Goal: Task Accomplishment & Management: Use online tool/utility

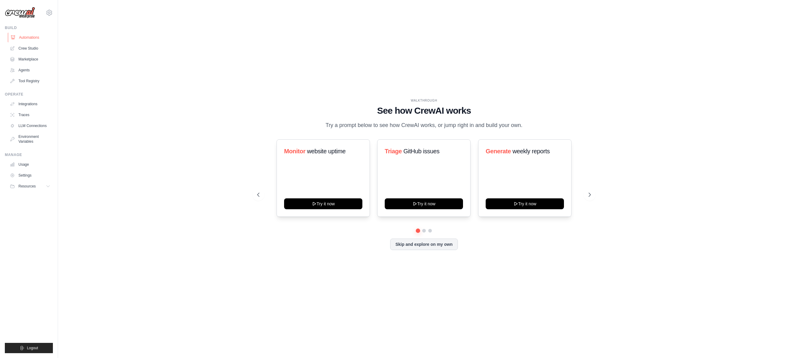
click at [31, 39] on link "Automations" at bounding box center [31, 38] width 46 height 10
click at [35, 37] on link "Automations" at bounding box center [31, 38] width 46 height 10
click at [25, 50] on link "Crew Studio" at bounding box center [31, 49] width 46 height 10
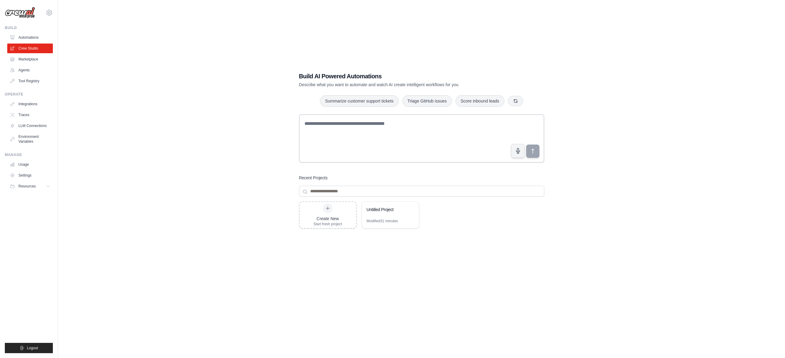
click at [28, 36] on link "Automations" at bounding box center [30, 38] width 46 height 10
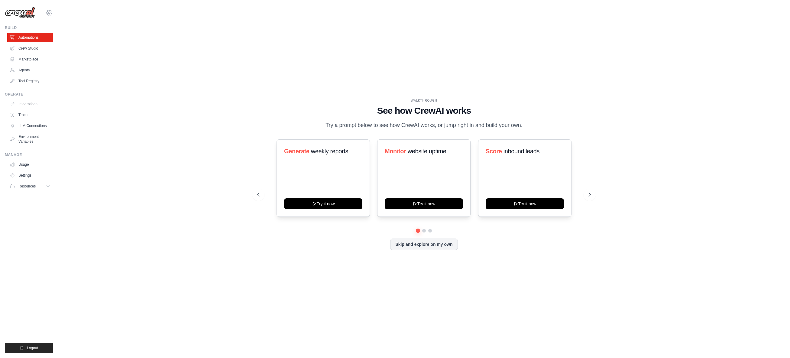
click at [47, 15] on icon at bounding box center [49, 12] width 7 height 7
click at [53, 59] on link "Denodo Technologies" at bounding box center [49, 63] width 53 height 11
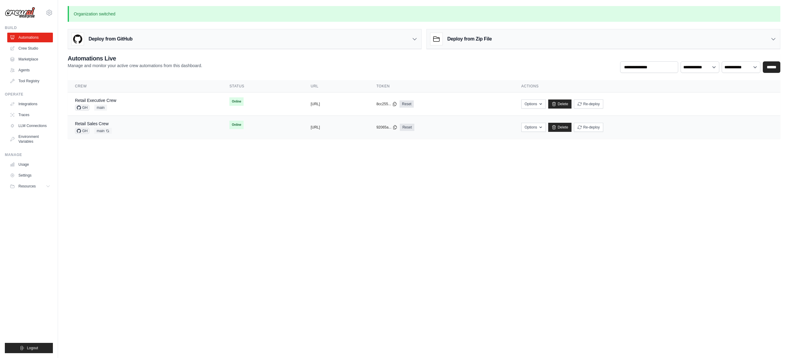
click at [145, 126] on div "Retail Sales Crew GH main Auto-deploy enabled" at bounding box center [145, 127] width 140 height 13
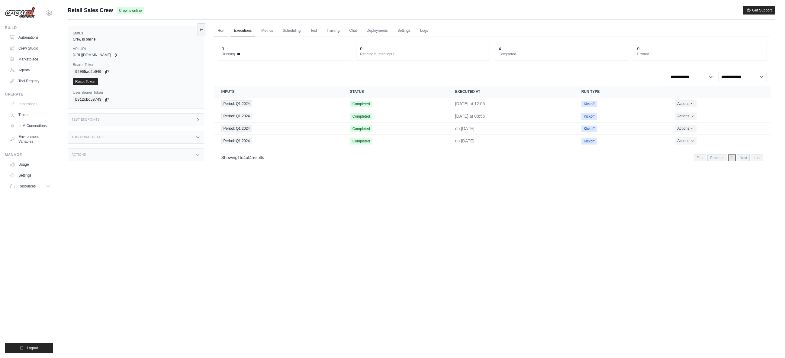
click at [216, 31] on link "Run" at bounding box center [221, 30] width 14 height 13
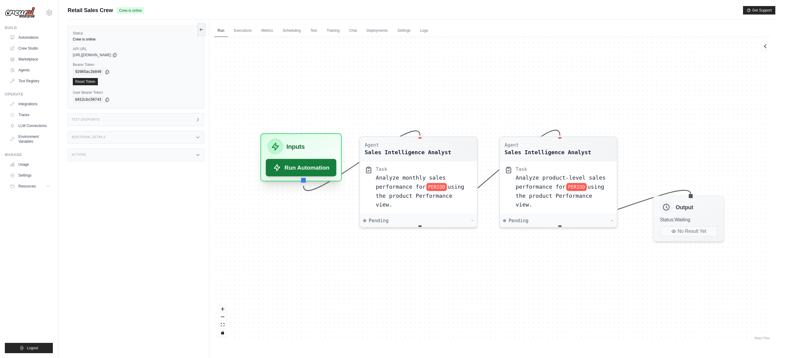
click at [299, 168] on button "Run Automation" at bounding box center [301, 168] width 71 height 18
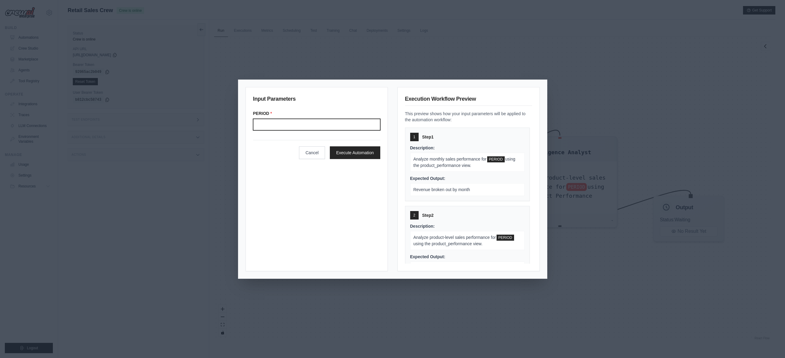
click at [317, 123] on input "Period" at bounding box center [316, 124] width 127 height 11
type input "*******"
click at [357, 152] on button "Execute Automation" at bounding box center [355, 152] width 50 height 13
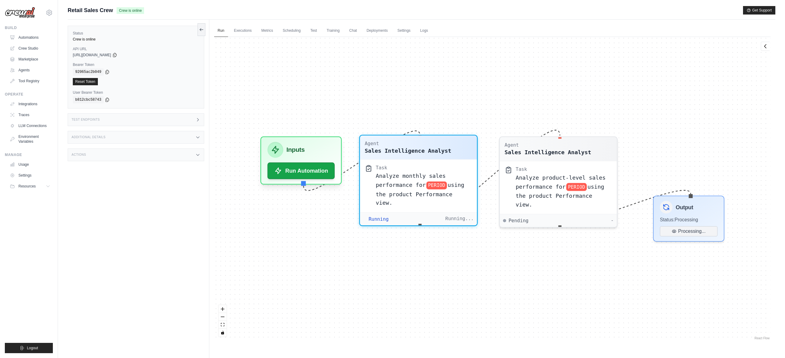
click at [444, 216] on div "Running Running..." at bounding box center [418, 219] width 111 height 6
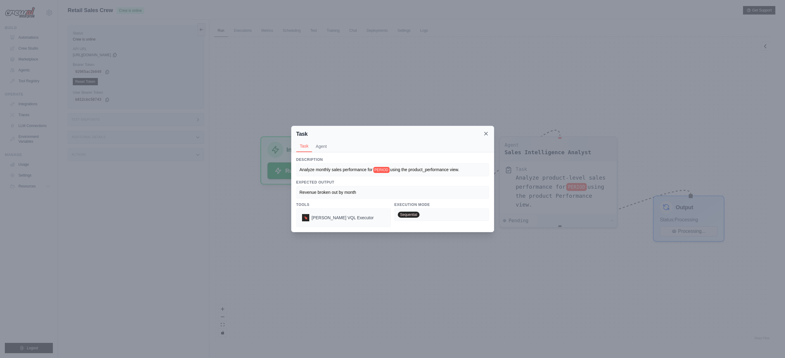
click at [487, 133] on icon at bounding box center [486, 134] width 6 height 6
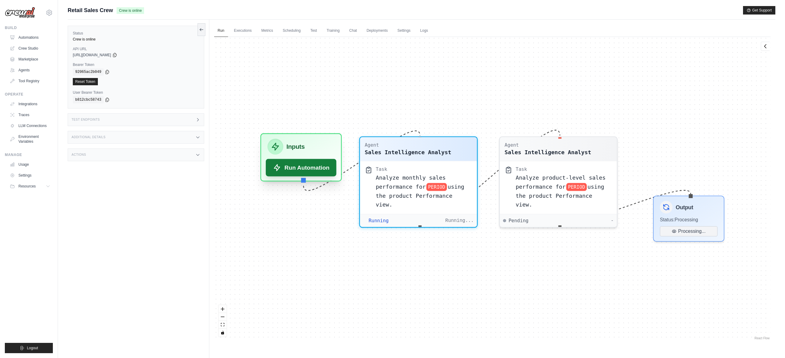
click at [315, 169] on button "Run Automation" at bounding box center [301, 168] width 71 height 18
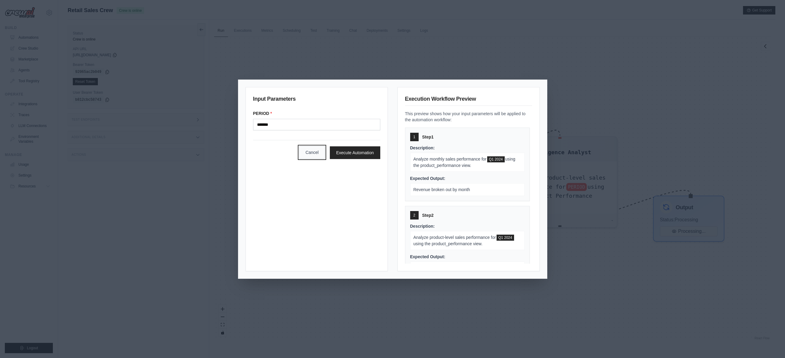
click at [319, 158] on button "Cancel" at bounding box center [312, 152] width 26 height 13
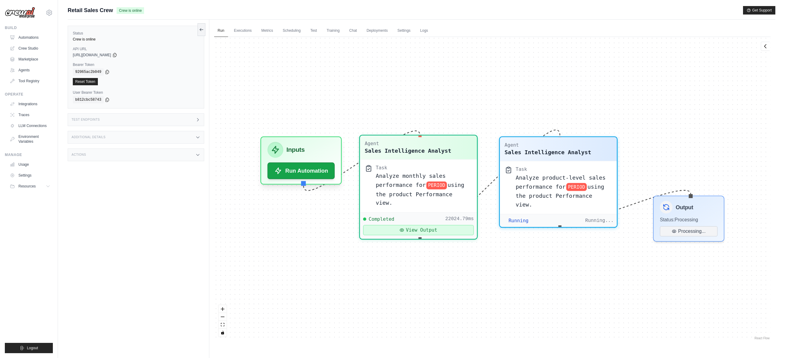
click at [437, 225] on button "View Output" at bounding box center [418, 230] width 111 height 10
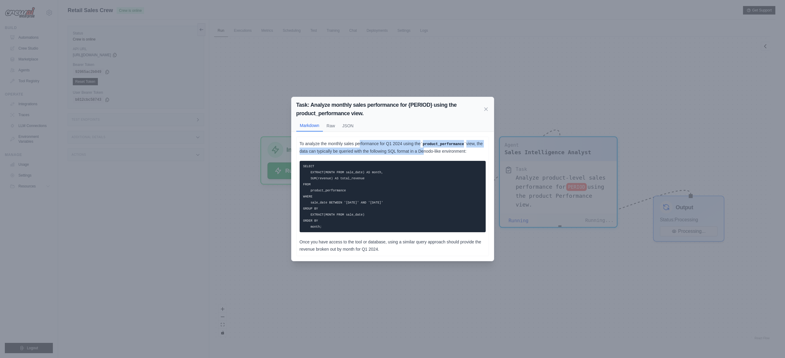
drag, startPoint x: 359, startPoint y: 144, endPoint x: 422, endPoint y: 154, distance: 64.5
click at [422, 154] on p "To analyze the monthly sales performance for Q1 2024 using the product_performa…" at bounding box center [393, 147] width 186 height 15
click at [387, 152] on p "To analyze the monthly sales performance for Q1 2024 using the product_performa…" at bounding box center [393, 147] width 186 height 15
drag, startPoint x: 385, startPoint y: 150, endPoint x: 447, endPoint y: 151, distance: 62.2
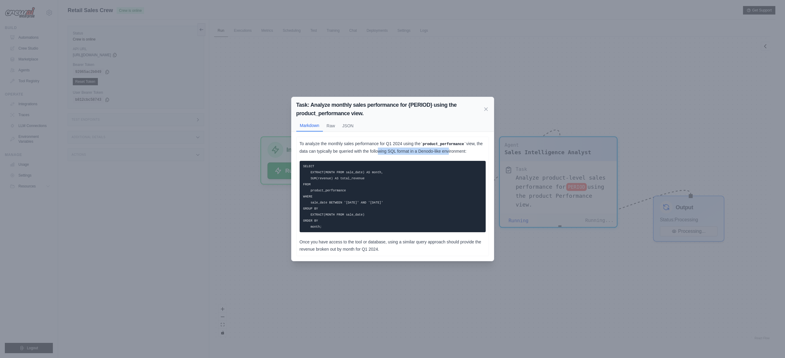
click at [447, 151] on p "To analyze the monthly sales performance for Q1 2024 using the product_performa…" at bounding box center [393, 147] width 186 height 15
click at [487, 109] on icon at bounding box center [486, 108] width 3 height 3
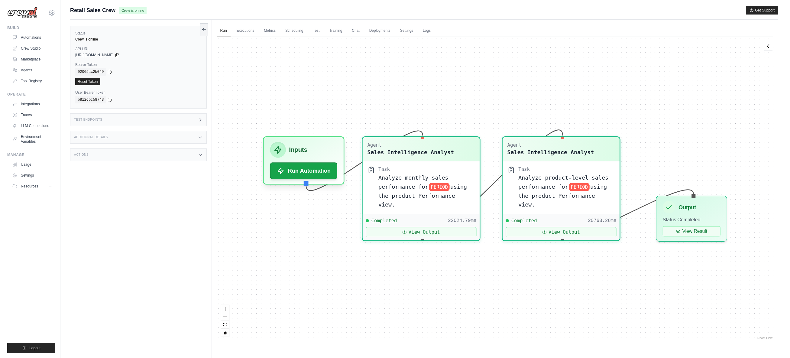
scroll to position [312, 0]
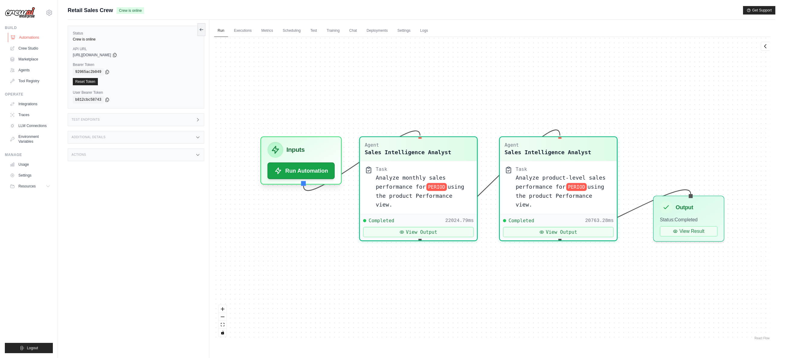
click at [38, 37] on link "Automations" at bounding box center [31, 38] width 46 height 10
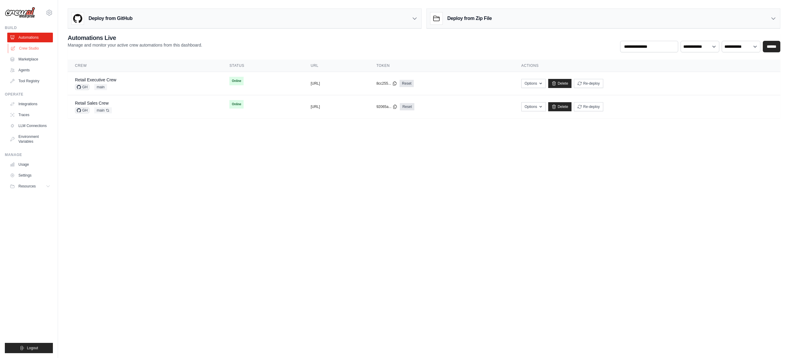
click at [34, 47] on link "Crew Studio" at bounding box center [31, 49] width 46 height 10
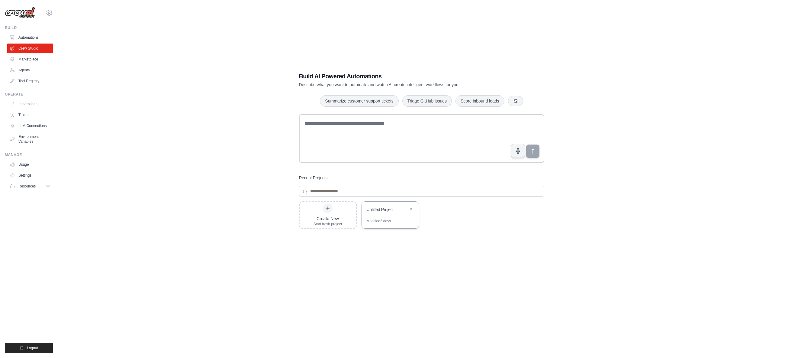
click at [383, 221] on div "Modified 2 days" at bounding box center [379, 220] width 24 height 5
click at [31, 38] on link "Automations" at bounding box center [31, 38] width 46 height 10
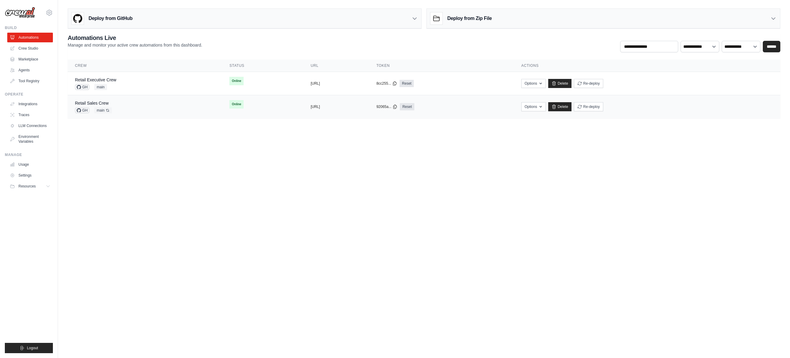
click at [120, 104] on div "Retail Sales Crew GH main Auto-deploy enabled" at bounding box center [145, 106] width 140 height 13
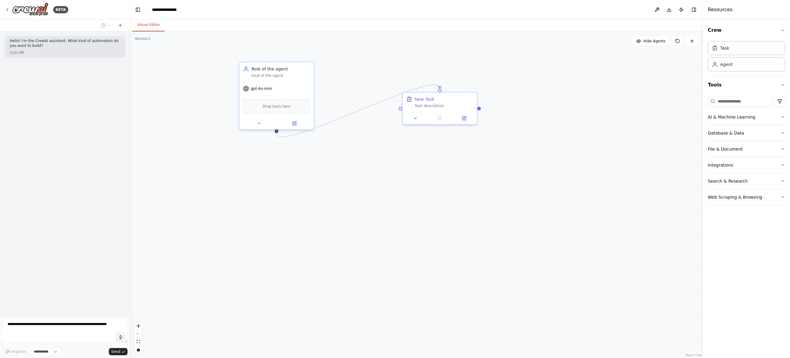
select select "****"
click at [433, 105] on div "Task description" at bounding box center [444, 104] width 59 height 5
click at [749, 102] on input at bounding box center [740, 101] width 64 height 11
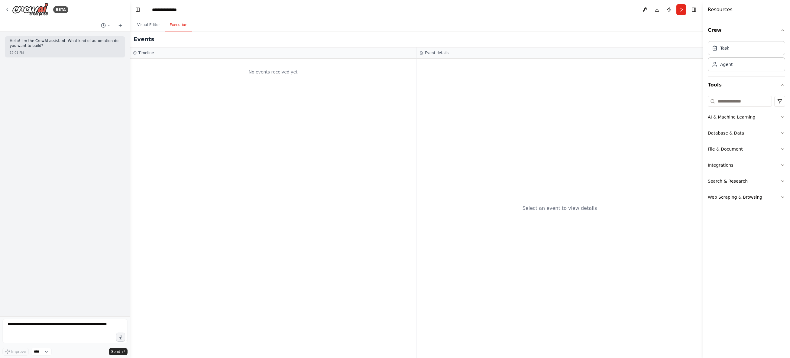
click at [184, 28] on button "Execution" at bounding box center [178, 25] width 27 height 13
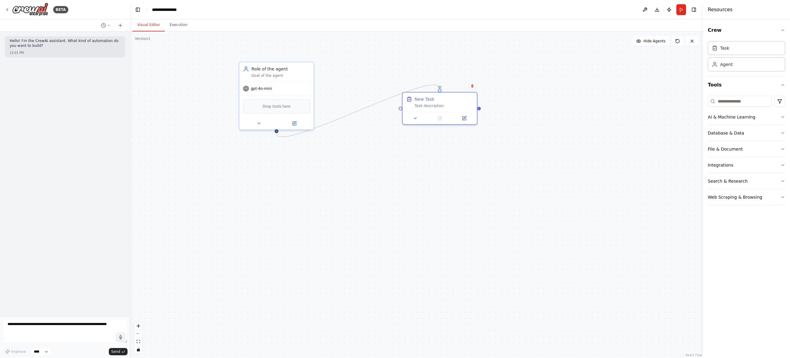
click at [143, 24] on button "Visual Editor" at bounding box center [148, 25] width 32 height 13
click at [276, 79] on div "Role of the agent Goal of the agent" at bounding box center [276, 70] width 74 height 19
click at [550, 292] on icon at bounding box center [548, 291] width 4 height 4
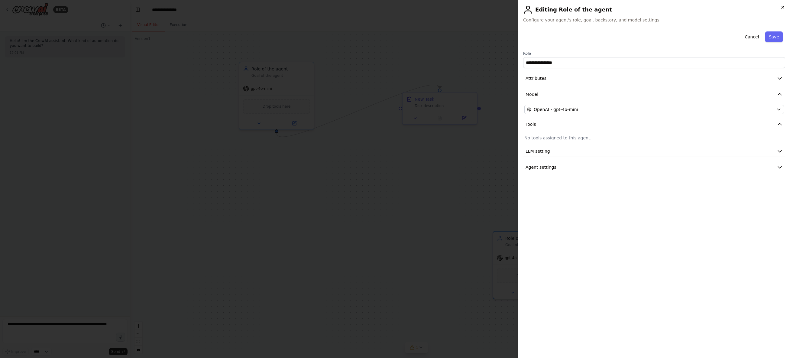
click at [785, 5] on icon "button" at bounding box center [782, 7] width 5 height 5
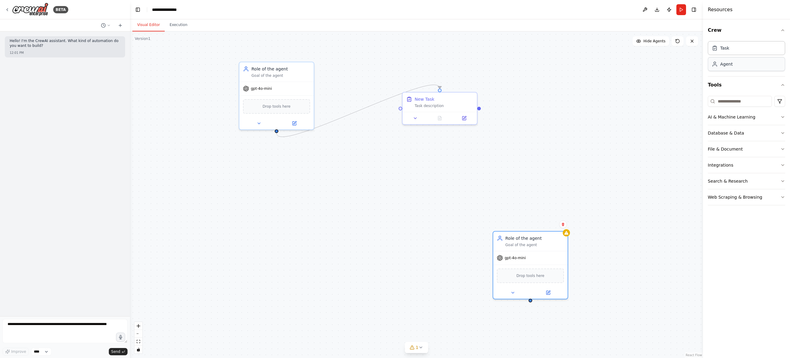
click at [754, 69] on div "Agent" at bounding box center [746, 64] width 77 height 14
click at [735, 69] on div "Agent" at bounding box center [746, 64] width 77 height 14
click at [781, 164] on icon "button" at bounding box center [782, 164] width 2 height 1
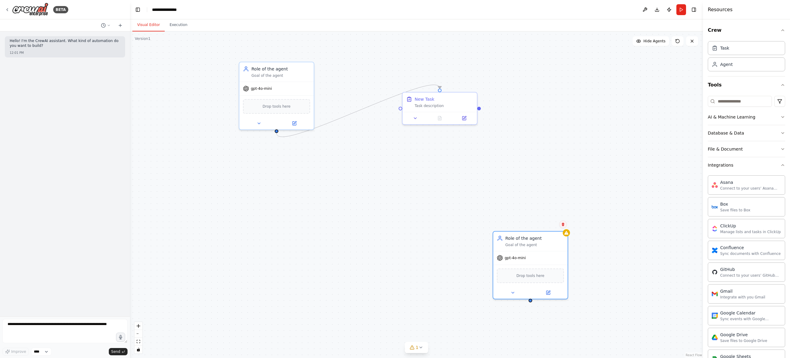
click at [564, 225] on icon at bounding box center [563, 224] width 2 height 3
click at [546, 225] on button "Confirm" at bounding box center [545, 224] width 21 height 7
click at [8, 11] on icon at bounding box center [7, 9] width 5 height 5
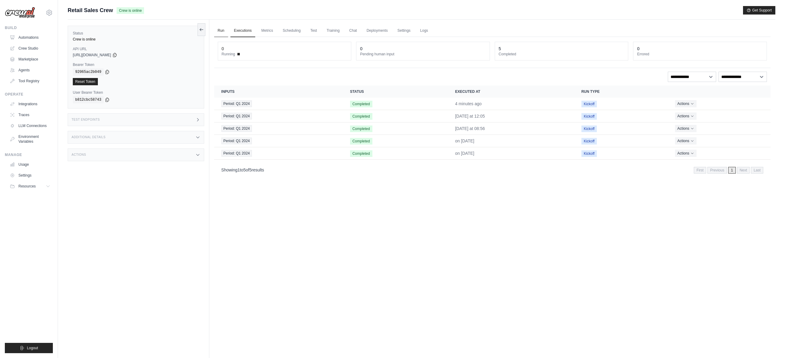
click at [216, 29] on link "Run" at bounding box center [221, 30] width 14 height 13
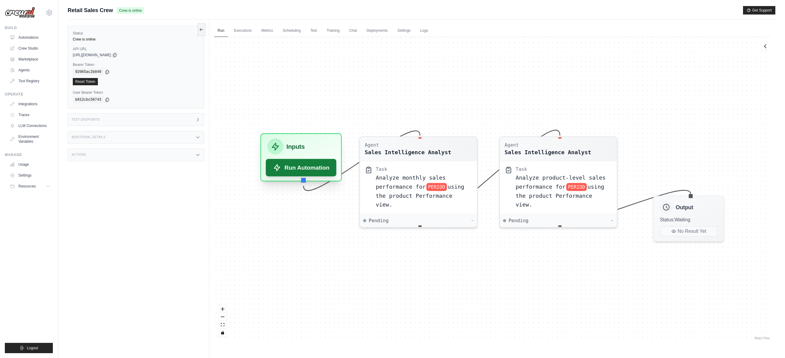
click at [318, 167] on button "Run Automation" at bounding box center [301, 168] width 71 height 18
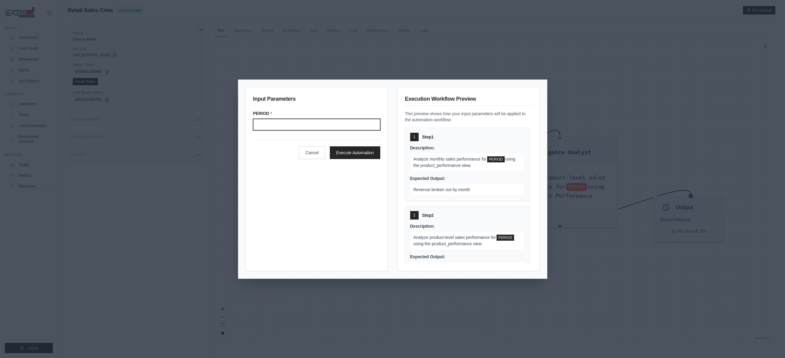
click at [297, 120] on input "Period" at bounding box center [316, 124] width 127 height 11
type input "*******"
click at [357, 153] on button "Execute Automation" at bounding box center [355, 152] width 50 height 13
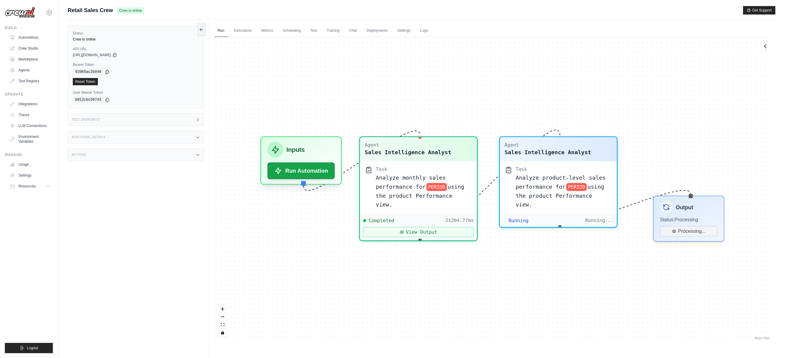
scroll to position [390, 0]
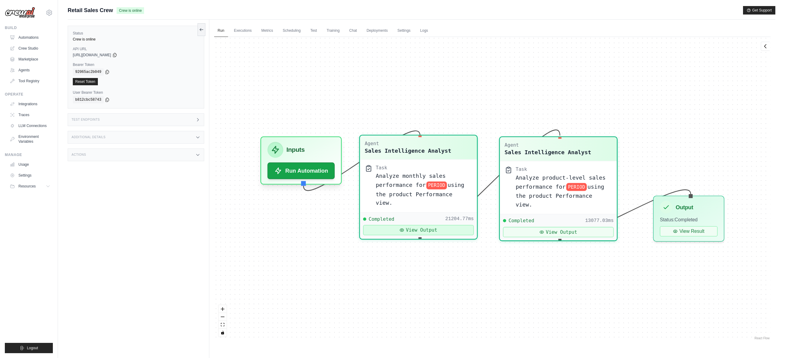
click at [441, 225] on button "View Output" at bounding box center [418, 230] width 111 height 10
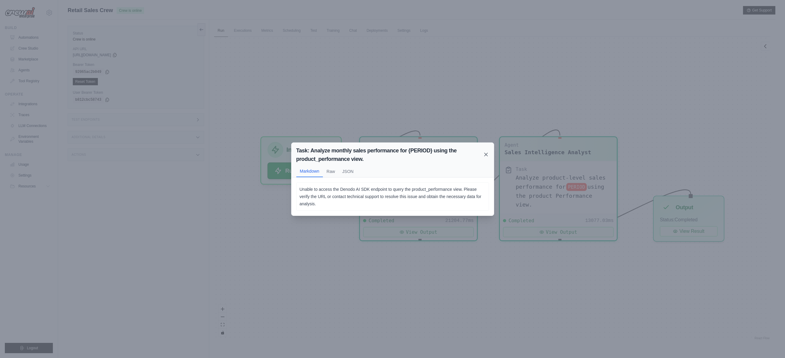
click at [486, 154] on icon at bounding box center [486, 154] width 3 height 3
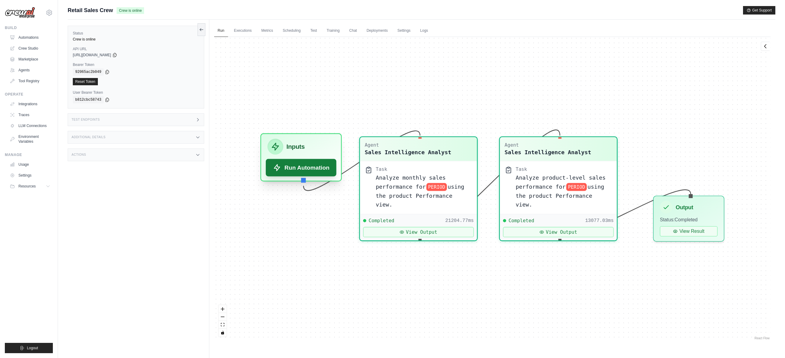
click at [317, 171] on button "Run Automation" at bounding box center [301, 168] width 71 height 18
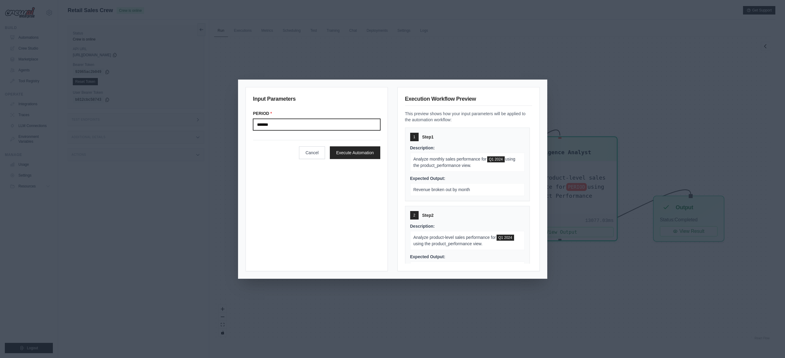
click at [306, 128] on input "*******" at bounding box center [316, 124] width 127 height 11
click at [361, 154] on button "Execute Automation" at bounding box center [355, 152] width 50 height 13
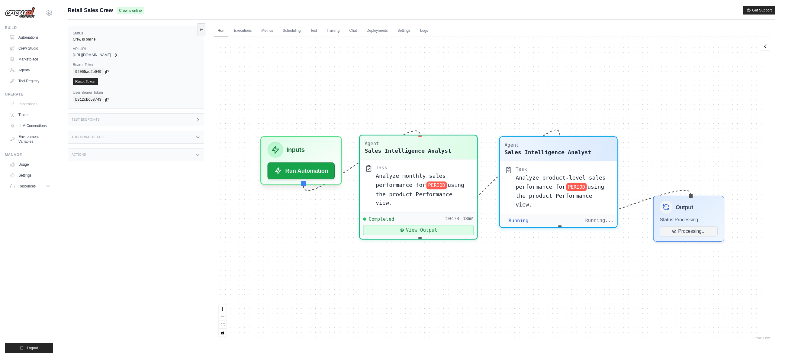
click at [444, 225] on button "View Output" at bounding box center [418, 230] width 111 height 10
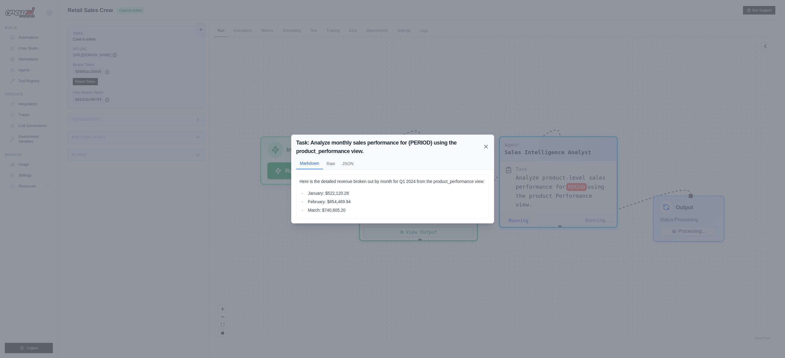
click at [487, 147] on icon at bounding box center [486, 146] width 3 height 3
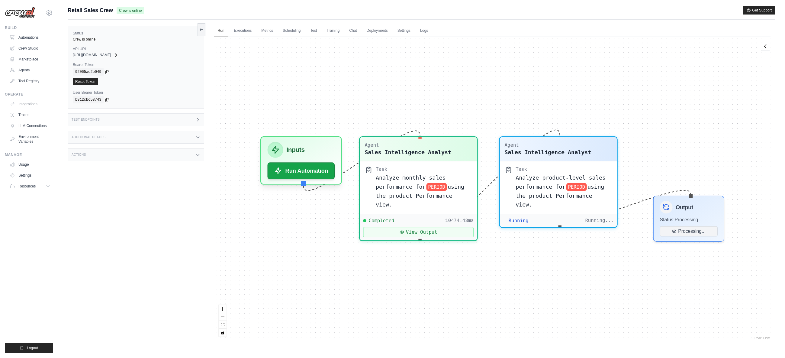
scroll to position [976, 0]
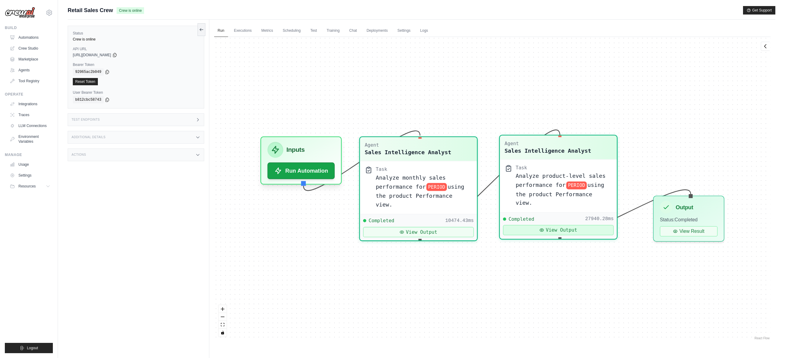
click at [561, 225] on button "View Output" at bounding box center [558, 230] width 111 height 10
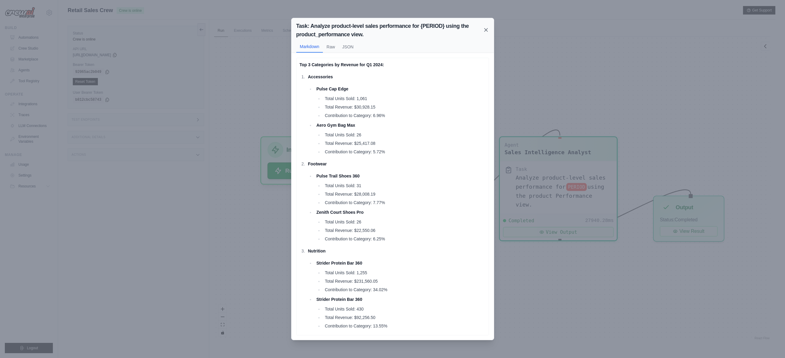
click at [488, 30] on icon at bounding box center [486, 30] width 6 height 6
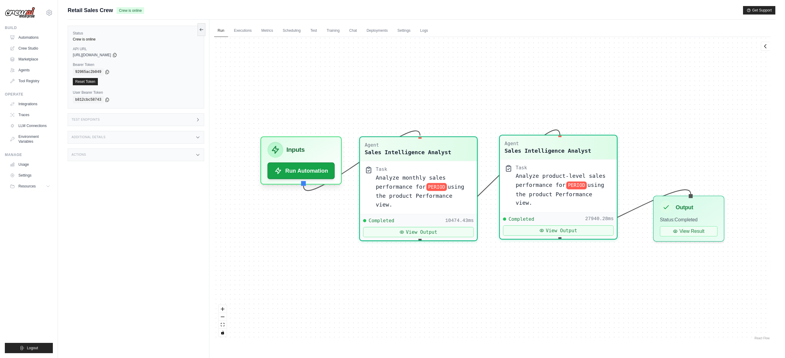
click at [537, 176] on span "Analyze product-level sales performance for" at bounding box center [561, 180] width 90 height 15
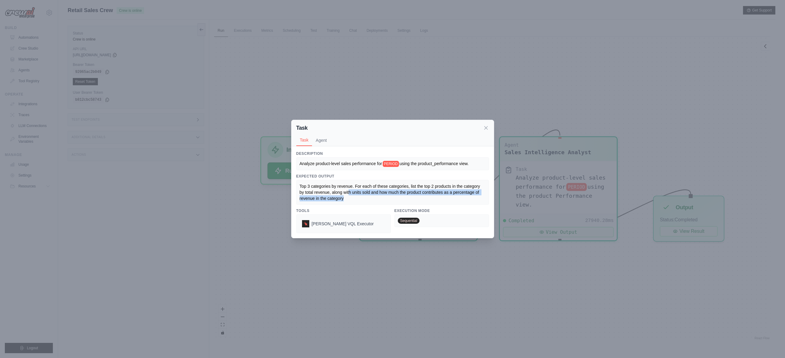
drag, startPoint x: 348, startPoint y: 190, endPoint x: 380, endPoint y: 199, distance: 32.8
click at [380, 199] on div "Top 3 categories by revenue. For each of these categories, list the top 2 produ…" at bounding box center [393, 192] width 186 height 18
drag, startPoint x: 351, startPoint y: 189, endPoint x: 373, endPoint y: 194, distance: 22.9
click at [373, 194] on span "Top 3 categories by revenue. For each of these categories, list the top 2 produ…" at bounding box center [391, 192] width 182 height 17
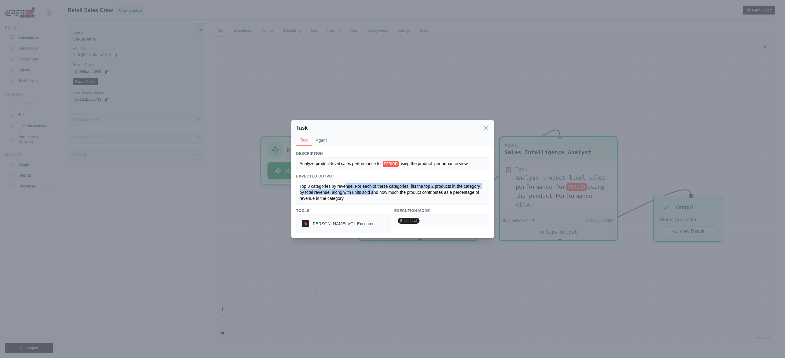
click at [373, 194] on span "Top 3 categories by revenue. For each of these categories, list the top 2 produ…" at bounding box center [391, 192] width 182 height 17
click at [489, 128] on icon at bounding box center [486, 127] width 6 height 6
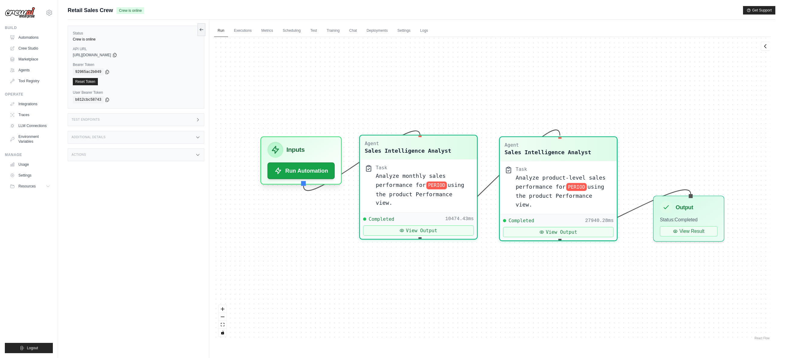
click at [395, 193] on span "using the product Performance view." at bounding box center [420, 194] width 89 height 24
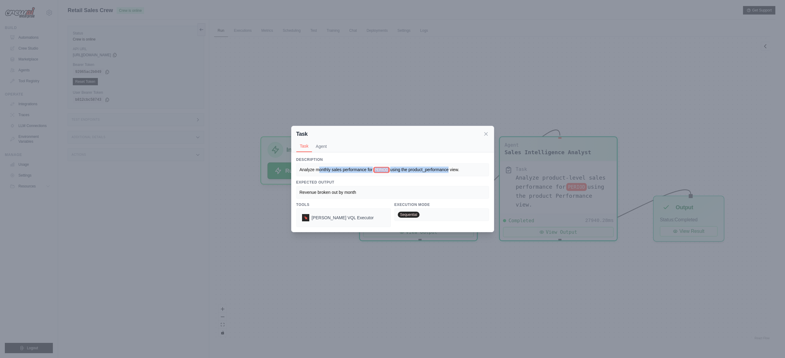
drag, startPoint x: 320, startPoint y: 170, endPoint x: 448, endPoint y: 173, distance: 128.5
click at [448, 173] on div "Analyze monthly sales performance for PERIOD using the product_performance view." at bounding box center [392, 169] width 193 height 13
click at [314, 165] on div "Analyze monthly sales performance for PERIOD using the product_performance view." at bounding box center [392, 169] width 193 height 13
click at [318, 148] on button "Agent" at bounding box center [321, 145] width 18 height 11
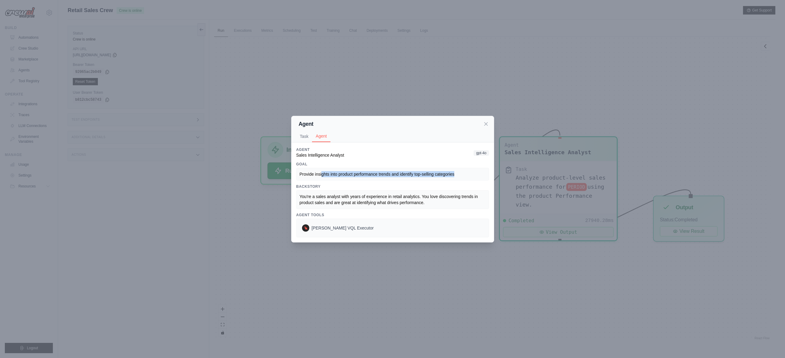
drag, startPoint x: 321, startPoint y: 176, endPoint x: 459, endPoint y: 173, distance: 138.1
click at [459, 173] on div "Provide insights into product performance trends and identify top-selling categ…" at bounding box center [393, 174] width 186 height 6
drag, startPoint x: 343, startPoint y: 174, endPoint x: 403, endPoint y: 171, distance: 59.9
click at [403, 171] on div "Provide insights into product performance trends and identify top-selling categ…" at bounding box center [393, 174] width 186 height 6
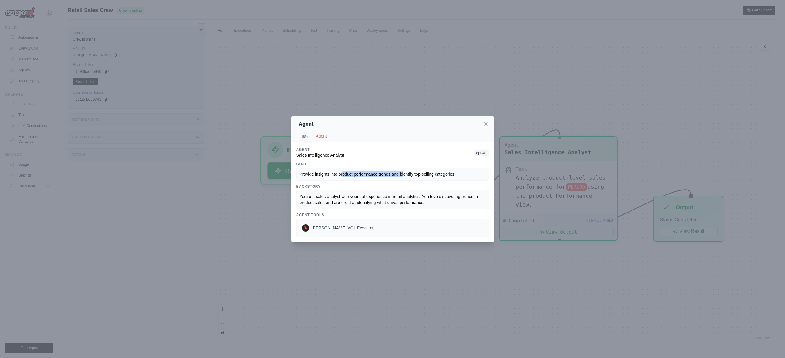
click at [403, 171] on div "Provide insights into product performance trends and identify top-selling categ…" at bounding box center [393, 174] width 186 height 6
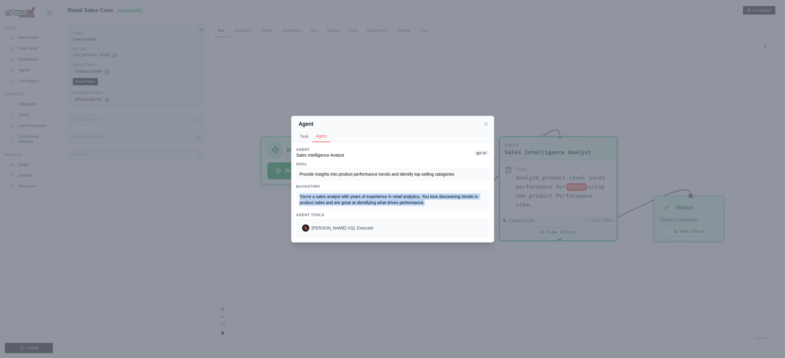
drag, startPoint x: 347, startPoint y: 193, endPoint x: 430, endPoint y: 201, distance: 83.7
click at [430, 201] on div "You're a sales analyst with years of experience in retail analytics. You love d…" at bounding box center [393, 199] width 186 height 12
drag, startPoint x: 430, startPoint y: 201, endPoint x: 326, endPoint y: 191, distance: 105.0
click at [326, 191] on div "You're a sales analyst with years of experience in retail analytics. You love d…" at bounding box center [392, 199] width 193 height 19
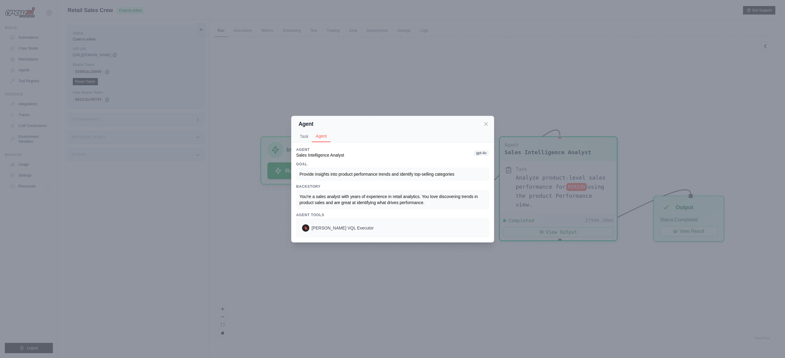
click at [326, 191] on div "You're a sales analyst with years of experience in retail analytics. You love d…" at bounding box center [392, 199] width 193 height 19
drag, startPoint x: 347, startPoint y: 170, endPoint x: 379, endPoint y: 173, distance: 32.2
click at [379, 173] on div "Provide insights into product performance trends and identify top-selling categ…" at bounding box center [392, 174] width 193 height 13
click at [379, 173] on span "Provide insights into product performance trends and identify top-selling categ…" at bounding box center [377, 174] width 155 height 5
drag, startPoint x: 428, startPoint y: 208, endPoint x: 437, endPoint y: 209, distance: 8.2
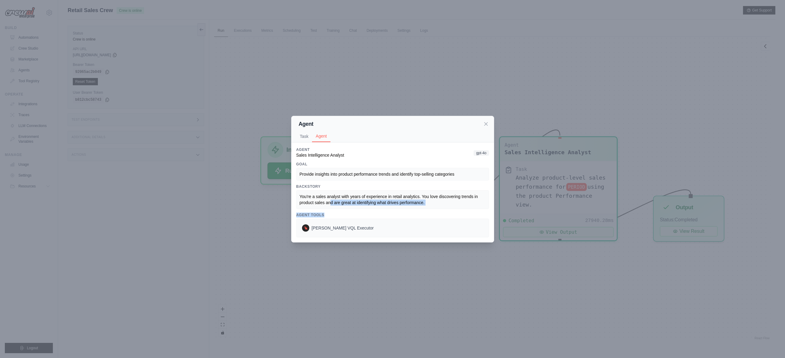
click at [437, 209] on div "Agent Sales Intelligence Analyst gpt-4o Goal Provide insights into product perf…" at bounding box center [392, 192] width 193 height 90
drag, startPoint x: 437, startPoint y: 199, endPoint x: 331, endPoint y: 191, distance: 107.0
click at [331, 191] on div "You're a sales analyst with years of experience in retail analytics. You love d…" at bounding box center [392, 199] width 193 height 19
click at [332, 193] on div "You're a sales analyst with years of experience in retail analytics. You love d…" at bounding box center [393, 199] width 186 height 12
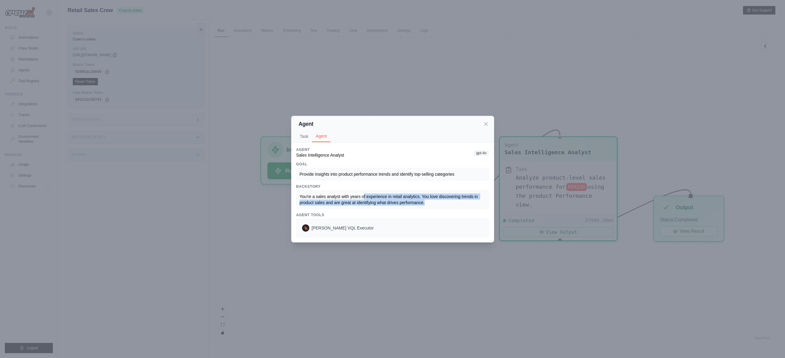
drag, startPoint x: 408, startPoint y: 197, endPoint x: 442, endPoint y: 202, distance: 35.1
click at [442, 202] on div "You're a sales analyst with years of experience in retail analytics. You love d…" at bounding box center [393, 199] width 186 height 12
click at [485, 122] on icon at bounding box center [486, 123] width 3 height 3
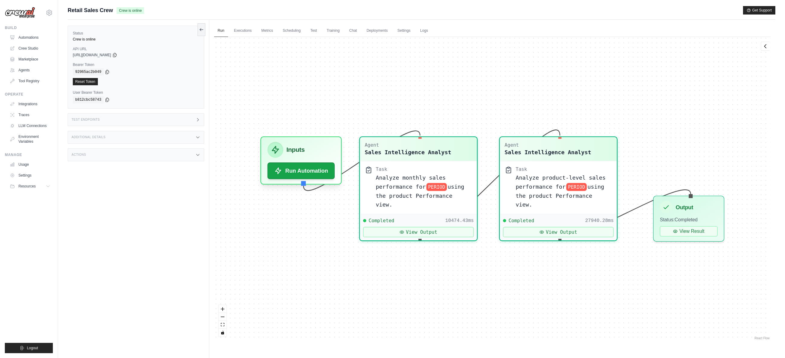
click at [247, 16] on div "Submit a support request Describe your issue or question * Please be specific a…" at bounding box center [422, 13] width 708 height 14
click at [37, 52] on link "Crew Studio" at bounding box center [31, 49] width 46 height 10
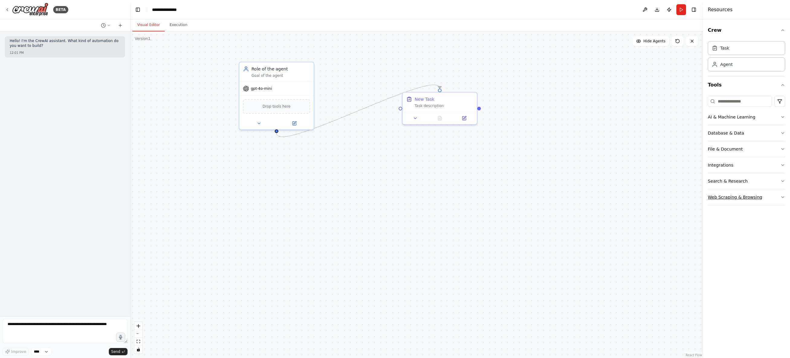
click at [783, 197] on icon "button" at bounding box center [782, 196] width 2 height 1
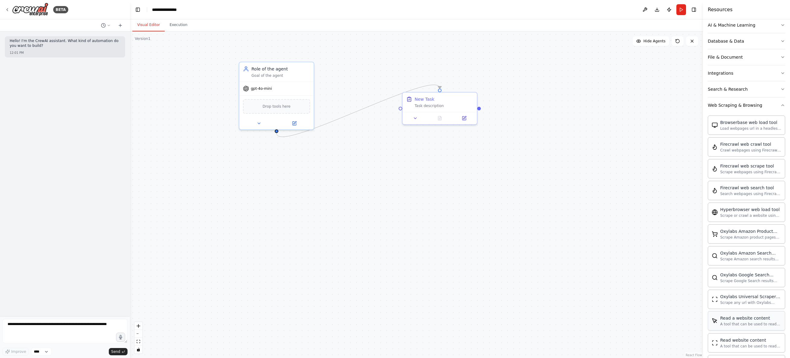
scroll to position [188, 0]
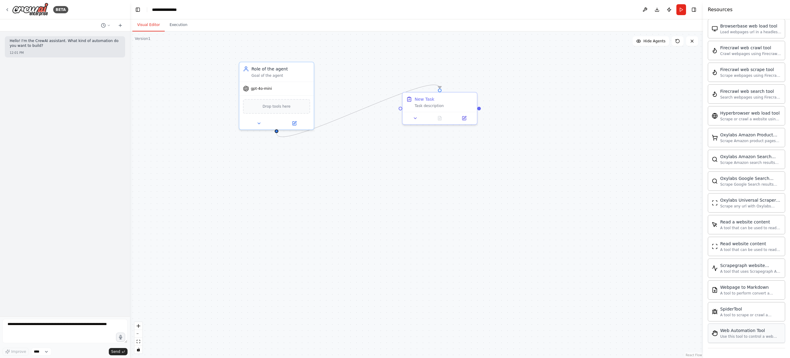
click at [750, 334] on div "Web Automation Tool Use this tool to control a web browser and interact with we…" at bounding box center [750, 332] width 61 height 11
click at [737, 335] on div "Use this tool to control a web browser and interact with websites using natural…" at bounding box center [750, 336] width 61 height 5
click at [275, 106] on img at bounding box center [276, 105] width 7 height 7
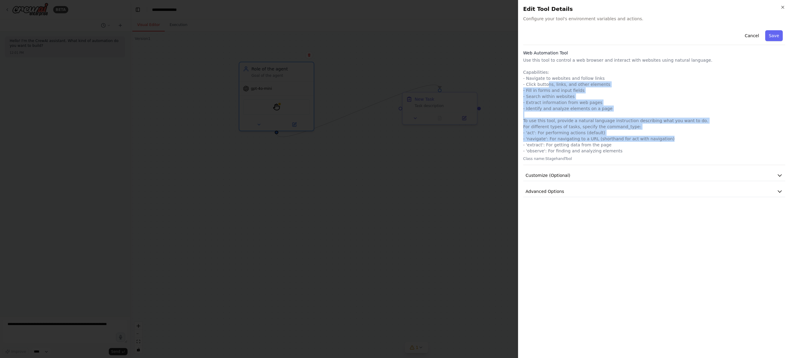
drag, startPoint x: 545, startPoint y: 81, endPoint x: 655, endPoint y: 138, distance: 123.8
click at [655, 138] on p "Use this tool to control a web browser and interact with websites using natural…" at bounding box center [654, 105] width 262 height 97
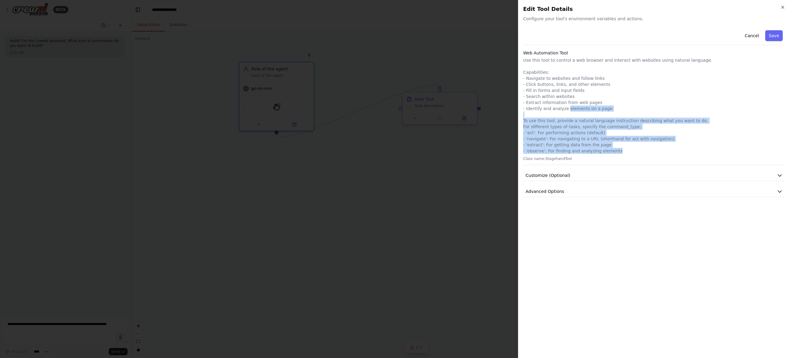
drag, startPoint x: 573, startPoint y: 115, endPoint x: 685, endPoint y: 152, distance: 118.2
click at [685, 152] on p "Use this tool to control a web browser and interact with websites using natural…" at bounding box center [654, 105] width 262 height 97
drag, startPoint x: 605, startPoint y: 138, endPoint x: 673, endPoint y: 155, distance: 70.3
click at [673, 155] on div "Web Automation Tool Use this tool to control a web browser and interact with we…" at bounding box center [654, 107] width 262 height 115
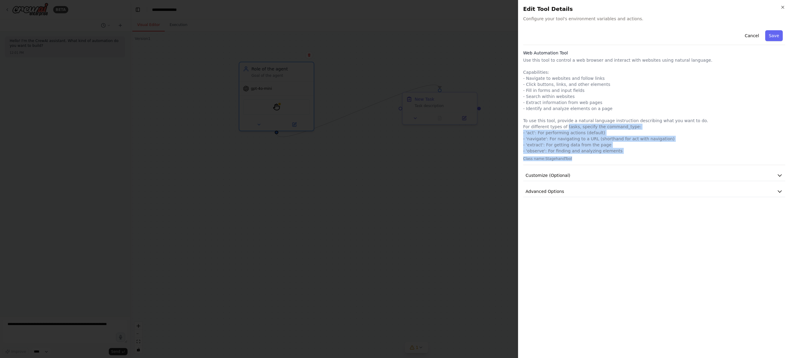
click at [673, 155] on div "Web Automation Tool Use this tool to control a web browser and interact with we…" at bounding box center [654, 107] width 262 height 115
drag, startPoint x: 564, startPoint y: 142, endPoint x: 629, endPoint y: 153, distance: 65.6
click at [629, 153] on p "Use this tool to control a web browser and interact with websites using natural…" at bounding box center [654, 105] width 262 height 97
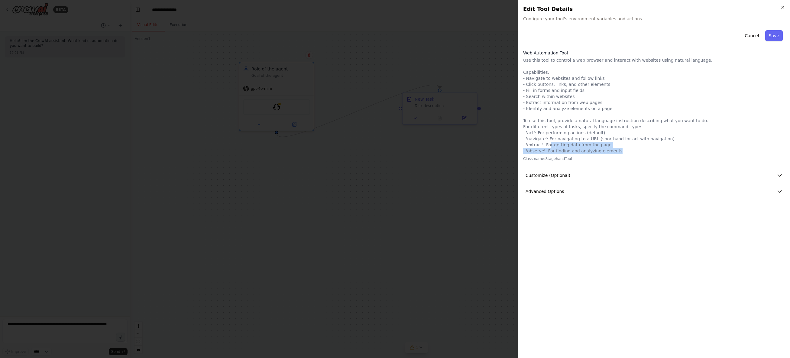
drag, startPoint x: 550, startPoint y: 144, endPoint x: 611, endPoint y: 152, distance: 61.6
click at [611, 152] on p "Use this tool to control a web browser and interact with websites using natural…" at bounding box center [654, 105] width 262 height 97
click at [782, 191] on icon "button" at bounding box center [779, 191] width 6 height 6
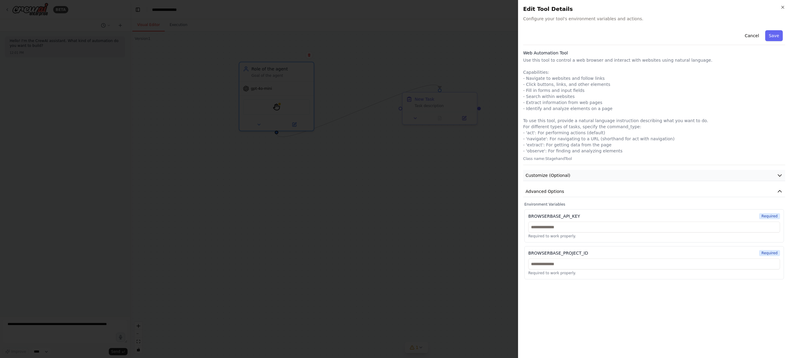
click at [780, 174] on icon "button" at bounding box center [779, 175] width 6 height 6
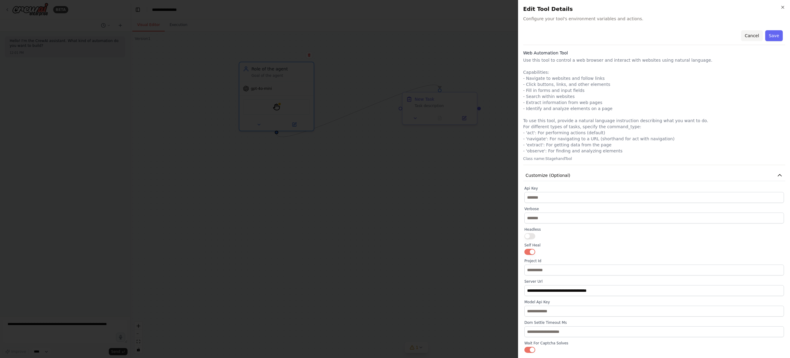
click at [747, 37] on button "Cancel" at bounding box center [751, 35] width 21 height 11
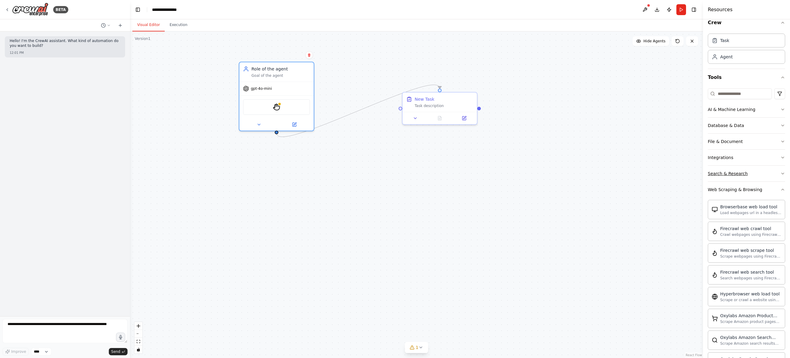
scroll to position [7, 0]
